Goal: Communication & Community: Share content

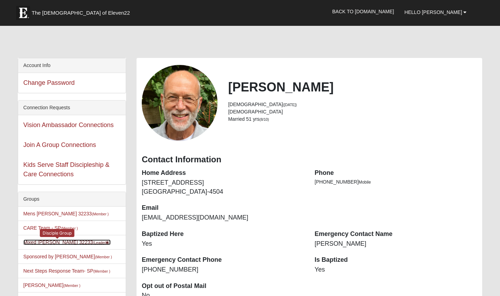
click at [42, 243] on link "Mixed [PERSON_NAME] 32233 (Leader )" at bounding box center [66, 243] width 87 height 6
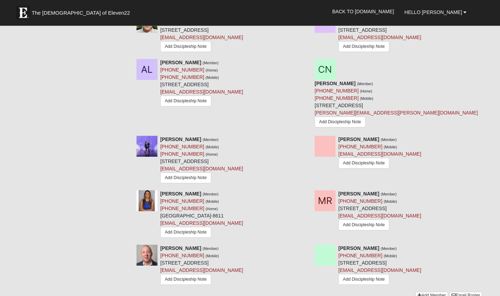
scroll to position [907, 0]
click at [471, 292] on link "Email Roster" at bounding box center [466, 295] width 33 height 7
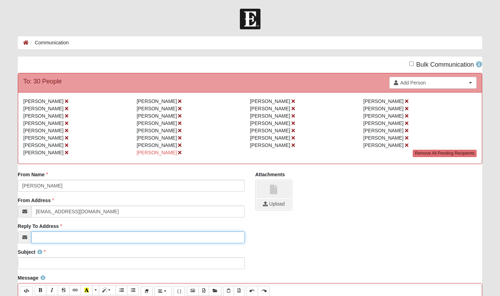
click at [120, 237] on input "Reply To Address" at bounding box center [137, 238] width 213 height 12
type input "[EMAIL_ADDRESS][DOMAIN_NAME]"
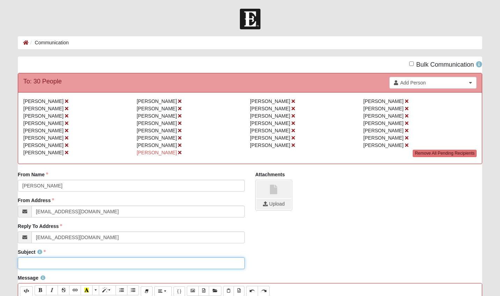
click at [43, 264] on input "Subject" at bounding box center [131, 263] width 227 height 12
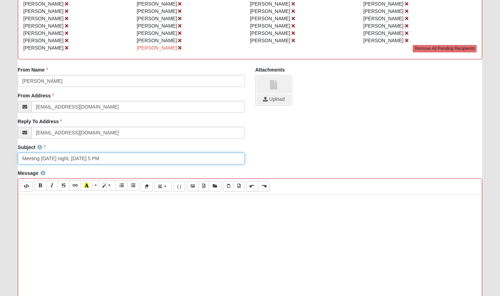
scroll to position [104, 0]
type input "Meeting [DATE] night, [DATE] 5 PM"
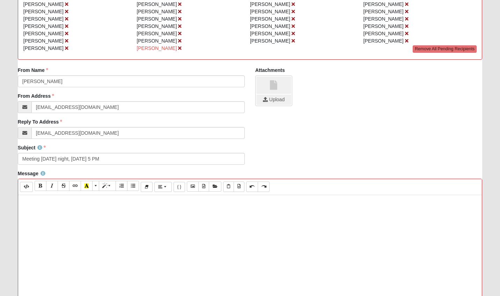
click at [67, 210] on div at bounding box center [250, 300] width 464 height 210
click at [61, 214] on p "We will plan to mmet [DATE] evening" at bounding box center [250, 213] width 457 height 7
click at [115, 212] on p "We will plan to meet [DATE] evening" at bounding box center [250, 213] width 457 height 7
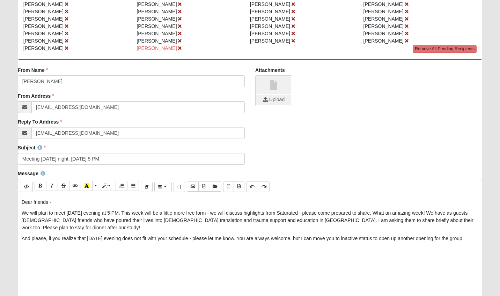
click at [472, 240] on p "And please, if you realize that [DATE] evening does not fit with your schedule …" at bounding box center [250, 238] width 457 height 7
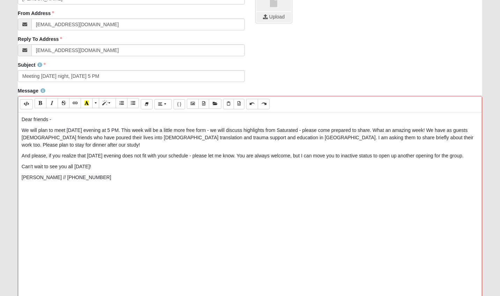
scroll to position [187, 0]
click at [291, 157] on p "And please, if you realize that [DATE] evening does not fit with your schedule …" at bounding box center [250, 156] width 457 height 7
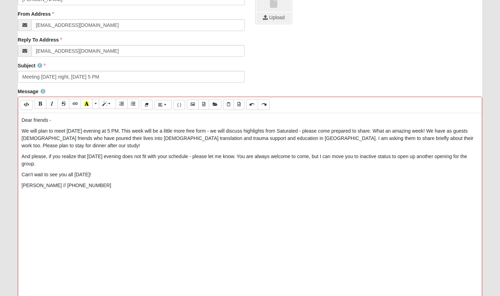
click at [56, 166] on p "And please, if you realize that [DATE] evening does not fit with your schedule …" at bounding box center [250, 160] width 457 height 15
click at [401, 156] on p "And please, if you realize that [DATE] evening does not fit with your schedule …" at bounding box center [250, 160] width 457 height 15
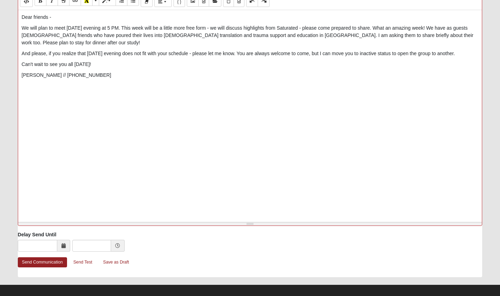
scroll to position [291, 0]
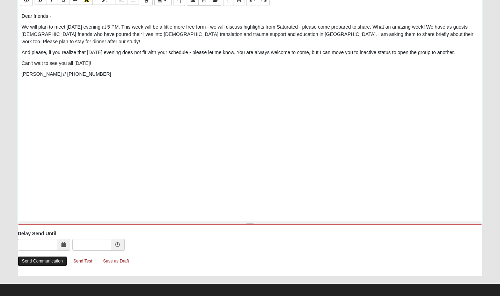
click at [39, 261] on link "Send Communication" at bounding box center [42, 261] width 49 height 10
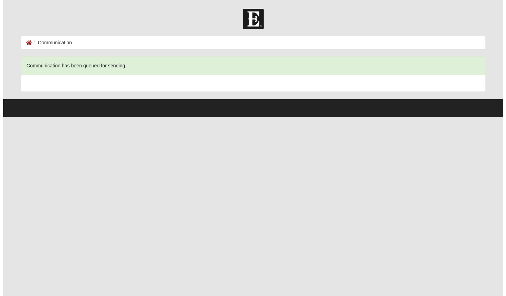
scroll to position [0, 0]
